Goal: Complete application form: Complete application form

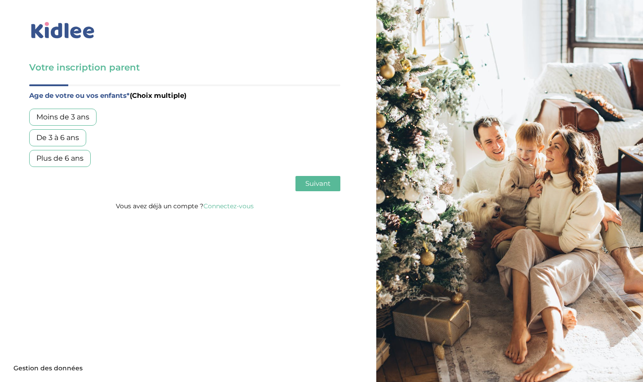
click at [80, 118] on div "Moins de 3 ans" at bounding box center [62, 117] width 67 height 17
click at [316, 184] on span "Suivant" at bounding box center [317, 183] width 25 height 9
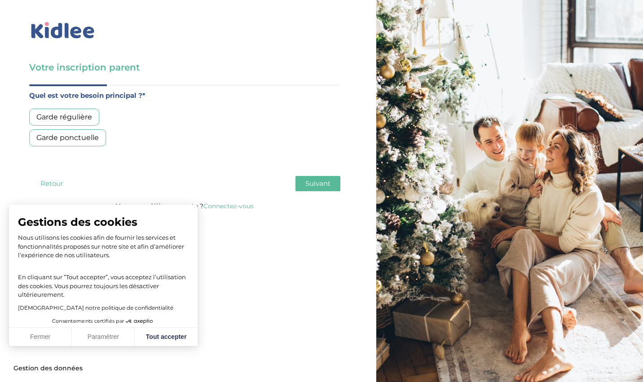
click at [70, 112] on div "Garde régulière" at bounding box center [64, 117] width 70 height 17
click at [45, 338] on button "Fermer" at bounding box center [40, 337] width 63 height 19
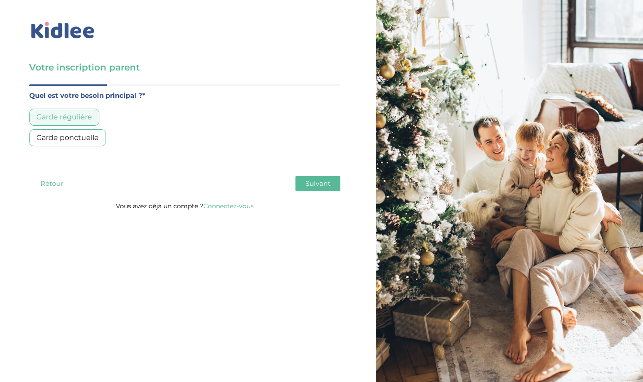
click at [313, 184] on span "Suivant" at bounding box center [317, 183] width 25 height 9
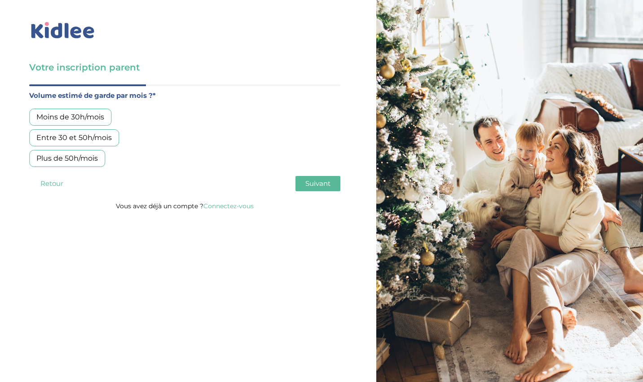
click at [64, 161] on div "Plus de 50h/mois" at bounding box center [67, 158] width 76 height 17
click at [318, 186] on span "Suivant" at bounding box center [317, 183] width 25 height 9
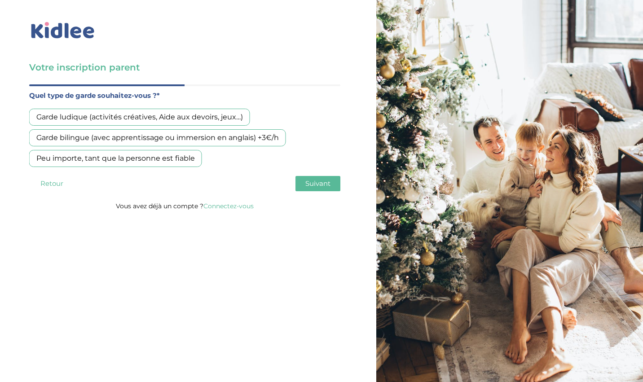
click at [77, 116] on div "Garde ludique (activités créatives, Aide aux devoirs, jeux…)" at bounding box center [139, 117] width 221 height 17
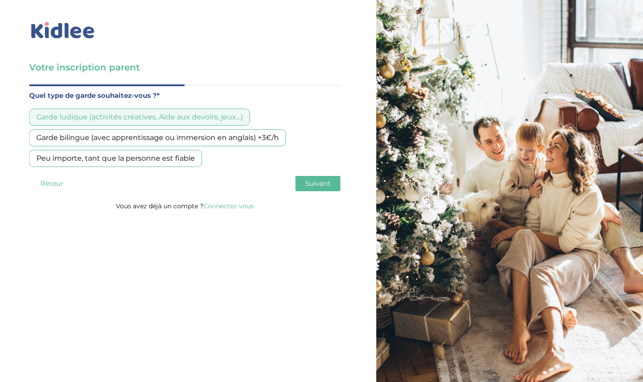
click at [325, 182] on span "Suivant" at bounding box center [317, 183] width 25 height 9
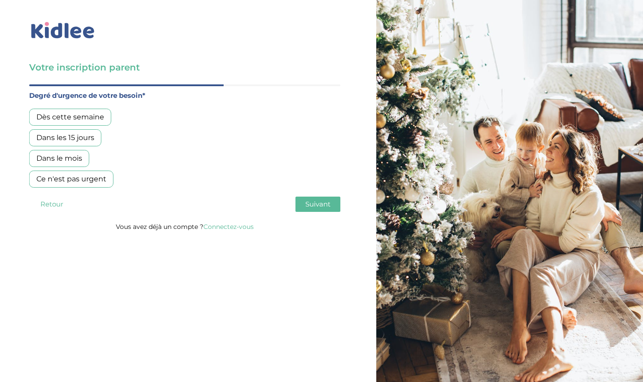
click at [73, 136] on div "Dans les 15 jours" at bounding box center [65, 137] width 72 height 17
click at [323, 204] on span "Suivant" at bounding box center [317, 204] width 25 height 9
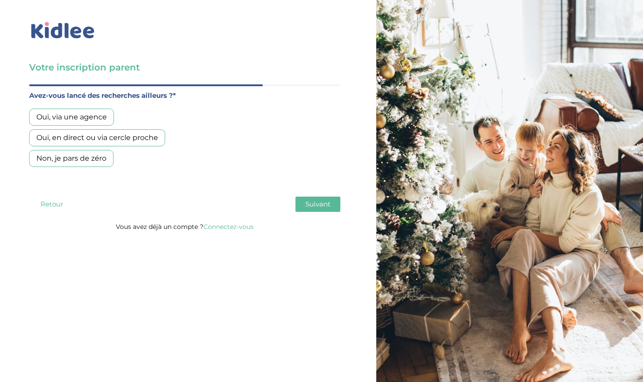
click at [75, 158] on div "Non, je pars de zéro" at bounding box center [71, 158] width 84 height 17
click at [320, 206] on span "Suivant" at bounding box center [317, 204] width 25 height 9
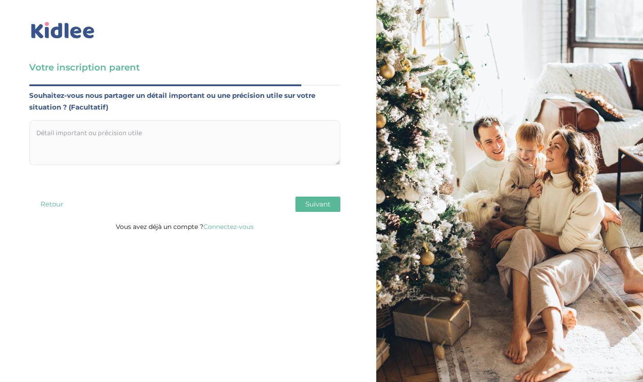
click at [320, 206] on span "Suivant" at bounding box center [317, 204] width 25 height 9
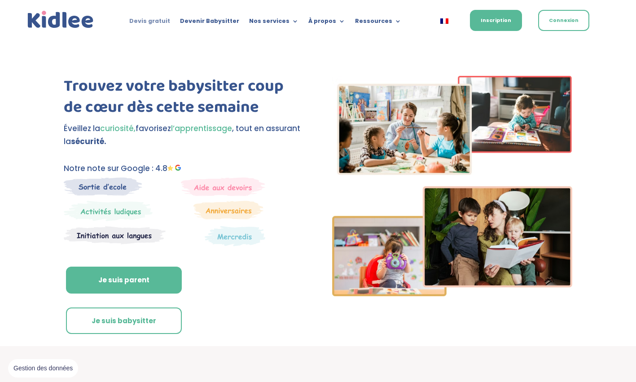
click at [154, 20] on link "Devis gratuit" at bounding box center [149, 23] width 41 height 10
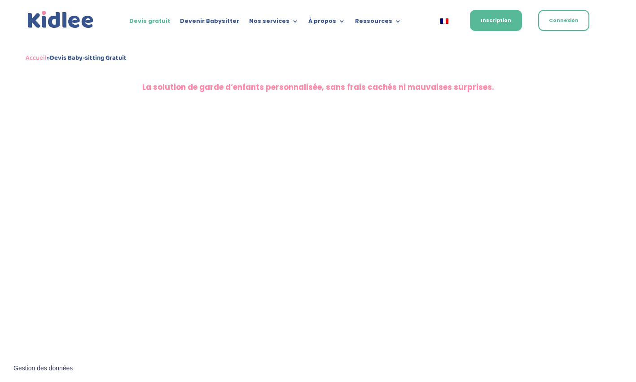
scroll to position [389, 0]
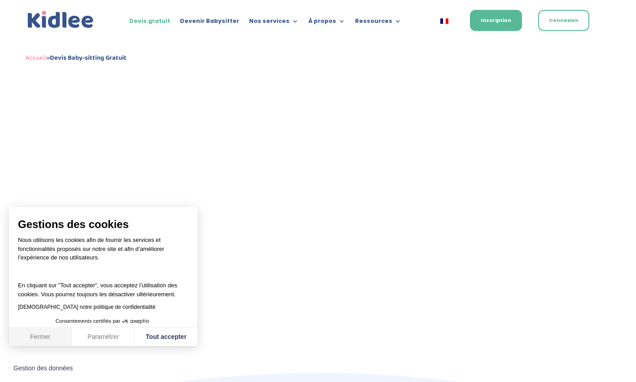
click at [44, 334] on button "Fermer" at bounding box center [40, 337] width 63 height 19
